Goal: Task Accomplishment & Management: Use online tool/utility

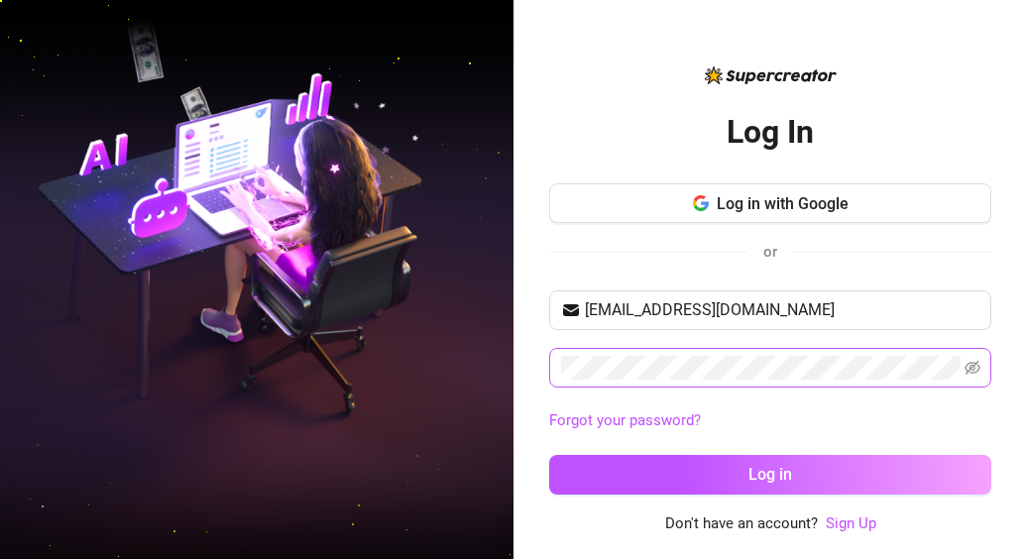
type input "[EMAIL_ADDRESS][DOMAIN_NAME]"
click at [612, 382] on span at bounding box center [770, 368] width 442 height 40
click at [549, 455] on button "Log in" at bounding box center [770, 475] width 442 height 40
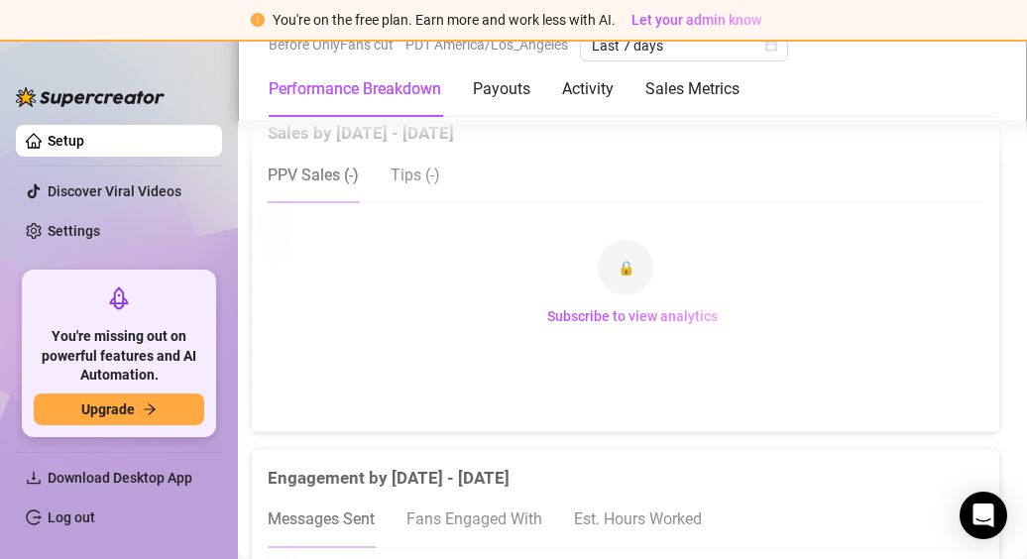
scroll to position [1179, 7]
click at [180, 481] on span "Download Desktop App" at bounding box center [120, 478] width 145 height 16
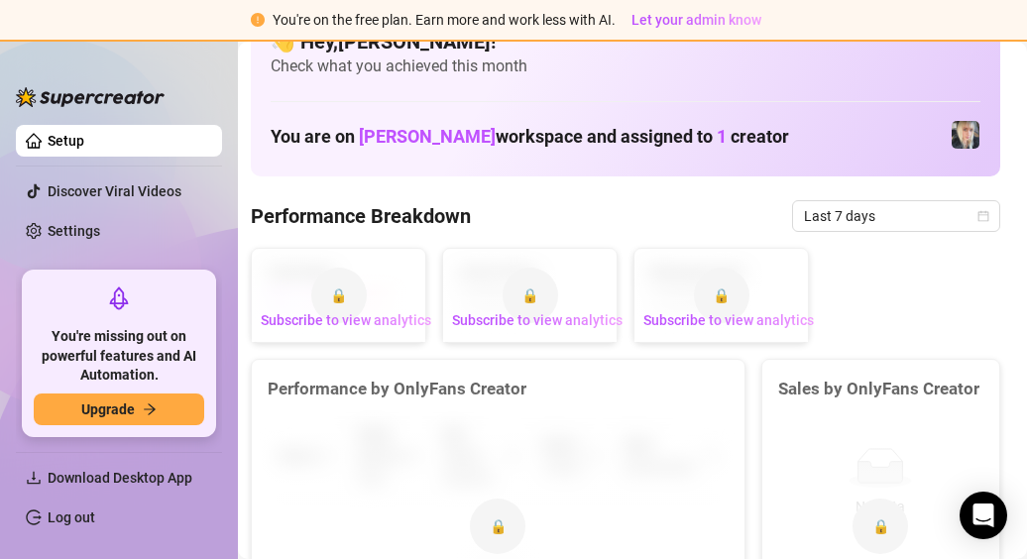
scroll to position [0, 7]
